Goal: Information Seeking & Learning: Learn about a topic

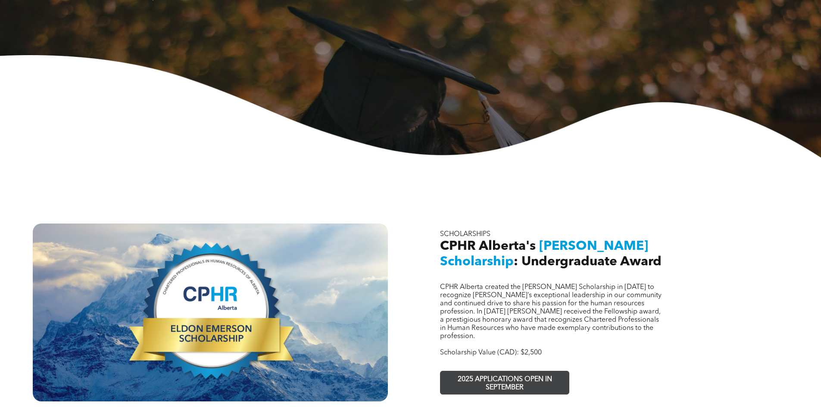
scroll to position [172, 0]
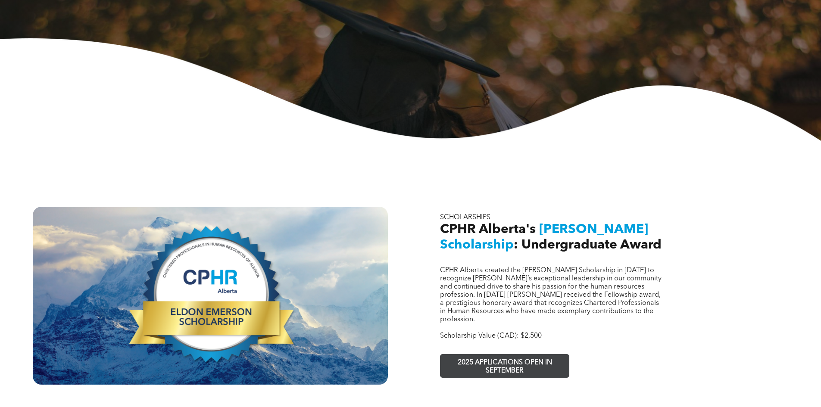
click at [511, 355] on span "2025 APPLICATIONS OPEN IN SEPTEMBER" at bounding box center [505, 367] width 126 height 25
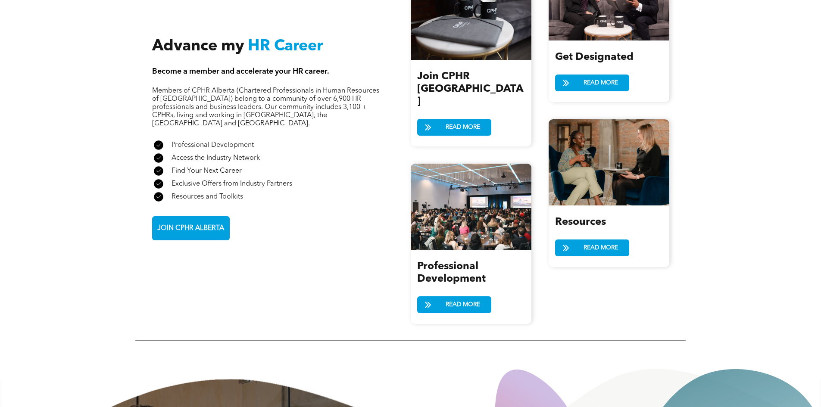
scroll to position [1121, 0]
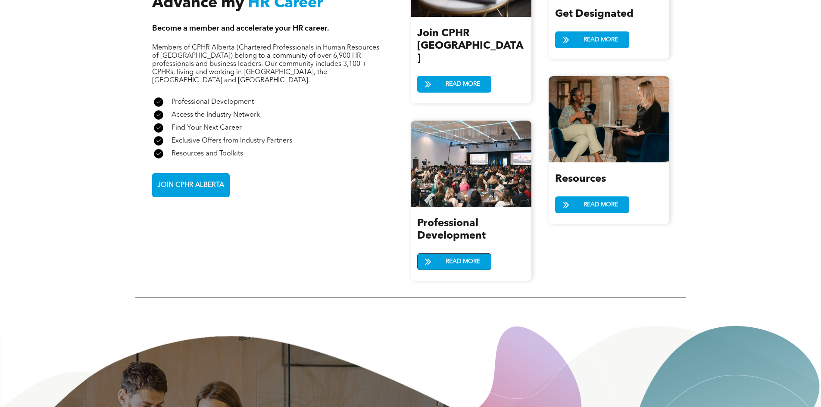
click at [454, 254] on span "READ MORE" at bounding box center [463, 262] width 41 height 16
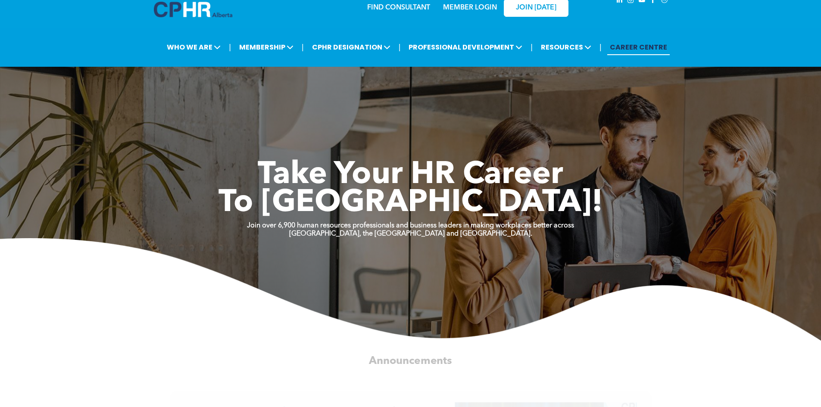
scroll to position [0, 0]
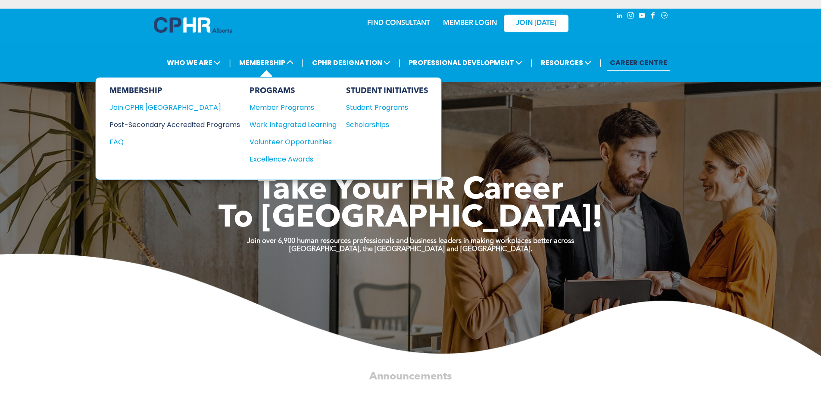
click at [215, 124] on div "Post-Secondary Accredited Programs" at bounding box center [169, 124] width 118 height 11
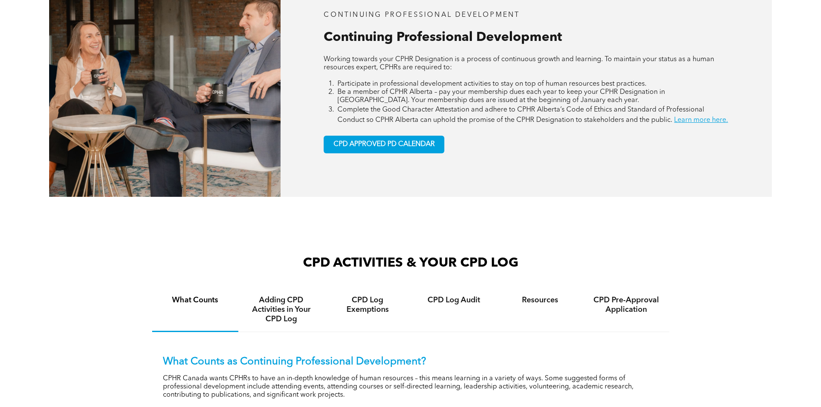
scroll to position [604, 0]
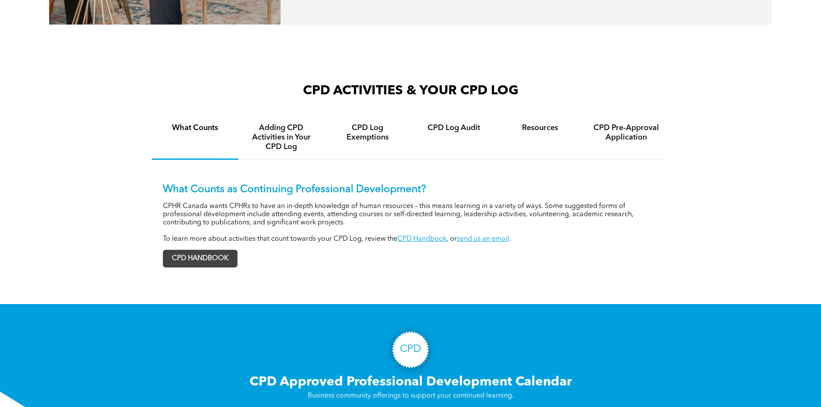
click at [215, 266] on span "CPD HANDBOOK" at bounding box center [200, 259] width 74 height 17
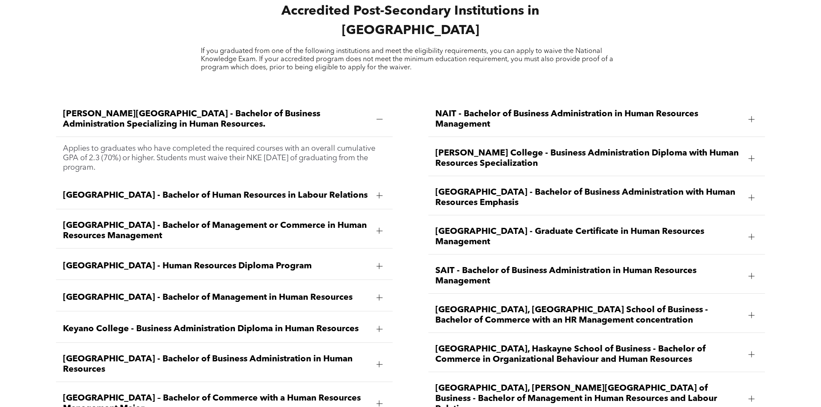
scroll to position [1250, 0]
click at [471, 227] on span "[GEOGRAPHIC_DATA] - Graduate Certificate in Human Resources Management" at bounding box center [588, 237] width 307 height 21
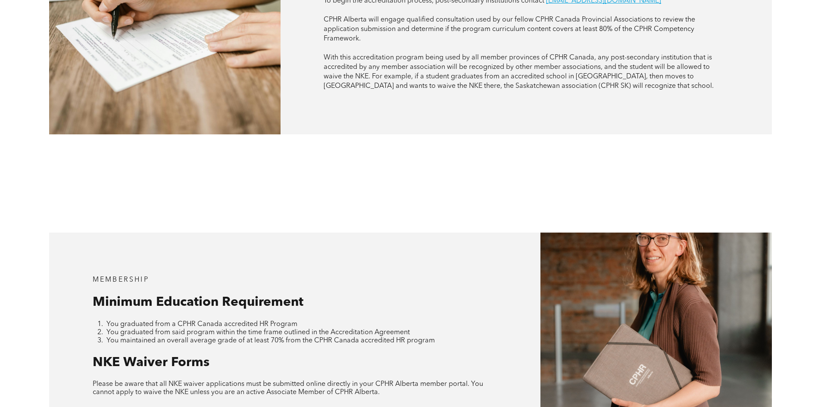
scroll to position [776, 0]
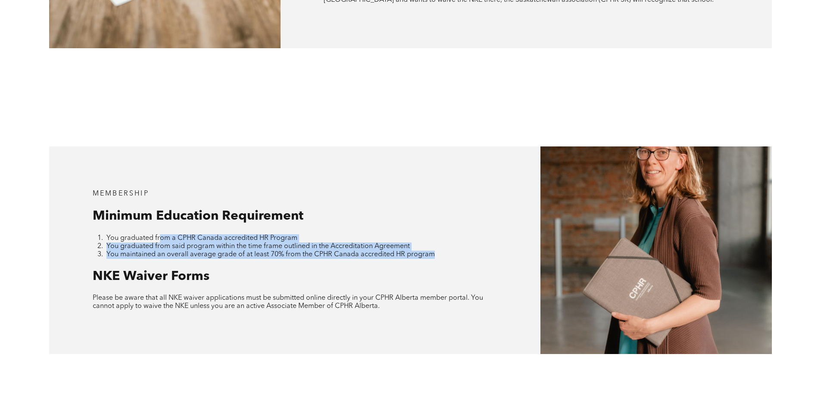
drag, startPoint x: 158, startPoint y: 215, endPoint x: 452, endPoint y: 234, distance: 294.2
click at [452, 235] on ol "You graduated from a CPHR Canada accredited HR Program You graduated from said …" at bounding box center [295, 247] width 405 height 25
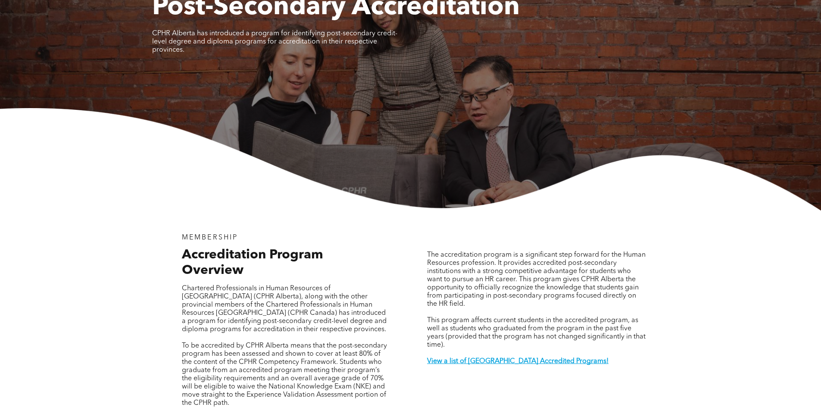
scroll to position [0, 0]
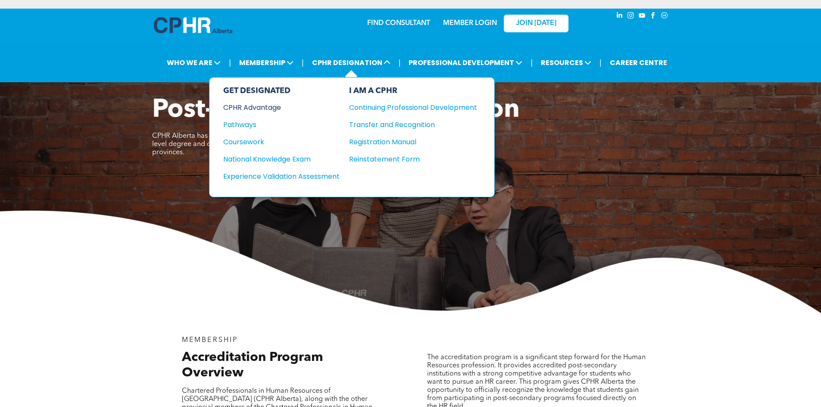
click at [274, 112] on div "CPHR Advantage" at bounding box center [275, 107] width 105 height 11
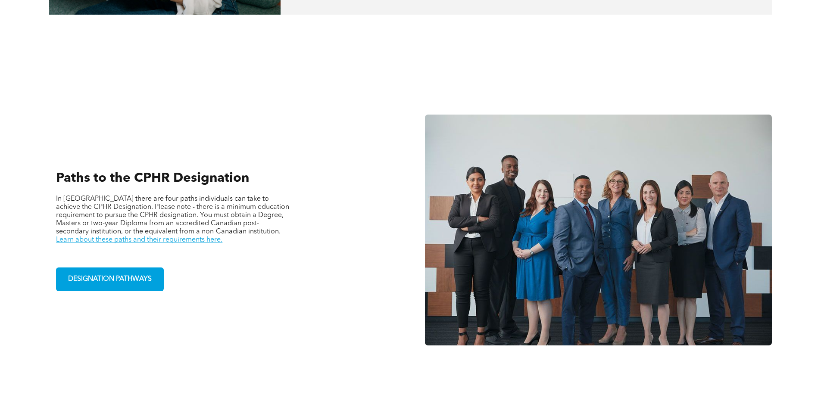
scroll to position [561, 0]
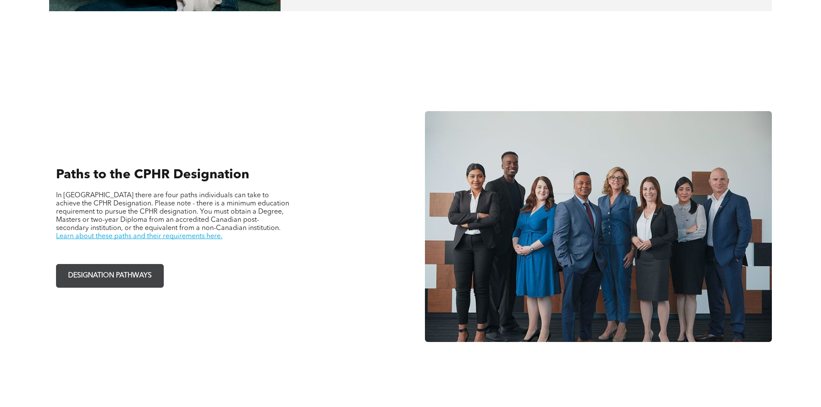
click at [93, 275] on span "DESIGNATION PATHWAYS" at bounding box center [110, 276] width 90 height 17
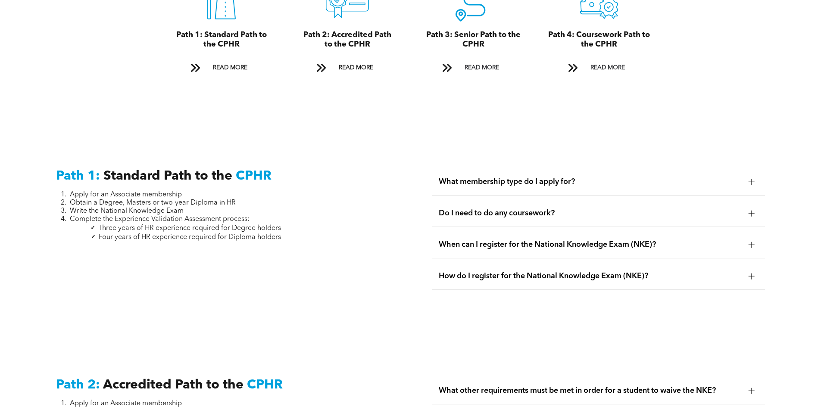
scroll to position [1078, 0]
